Goal: Navigation & Orientation: Go to known website

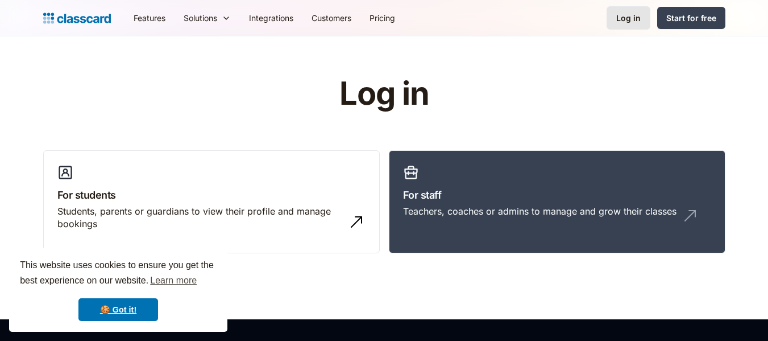
click at [642, 8] on link "Log in" at bounding box center [629, 17] width 44 height 23
click at [429, 230] on link "For staff Teachers, coaches or admins to manage and grow their classes" at bounding box center [557, 201] width 337 height 103
